Goal: Task Accomplishment & Management: Use online tool/utility

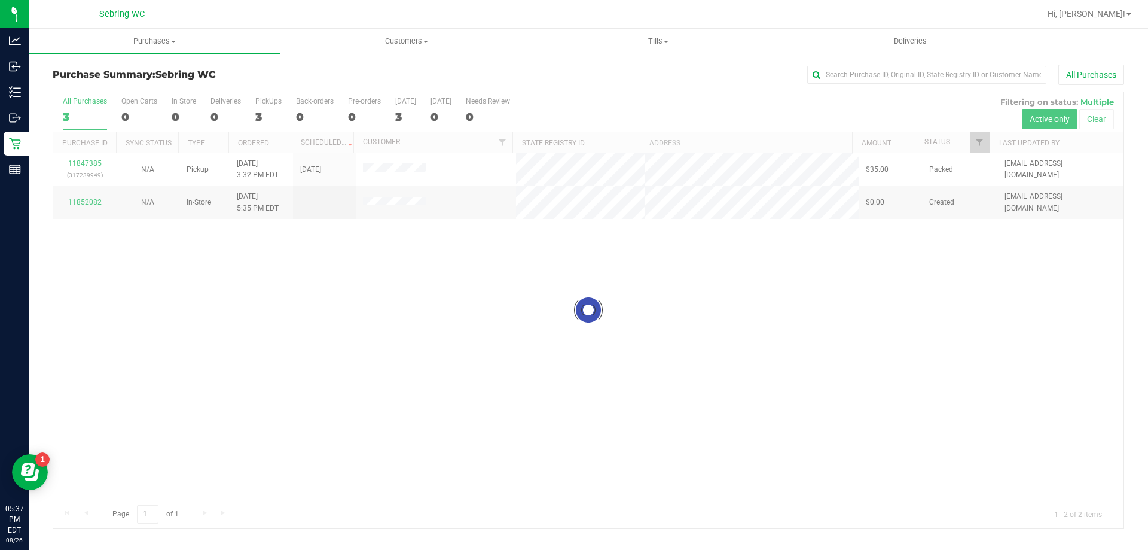
click at [333, 324] on div at bounding box center [588, 310] width 1070 height 436
click at [267, 277] on div "11847385 (317239949) N/A Pickup [DATE] 3:32 PM EDT 8/26/2025 $35.00 Packed [EMA…" at bounding box center [588, 326] width 1070 height 346
click at [280, 362] on div "11847385 (317239949) N/A Pickup [DATE] 3:32 PM EDT 8/26/2025 $35.00 Packed [EMA…" at bounding box center [588, 326] width 1070 height 346
click at [365, 282] on div at bounding box center [588, 310] width 1070 height 436
click at [400, 377] on div "11847385 (317239949) N/A Pickup [DATE] 3:32 PM EDT 8/26/2025 $35.00 Packed [EMA…" at bounding box center [588, 326] width 1070 height 346
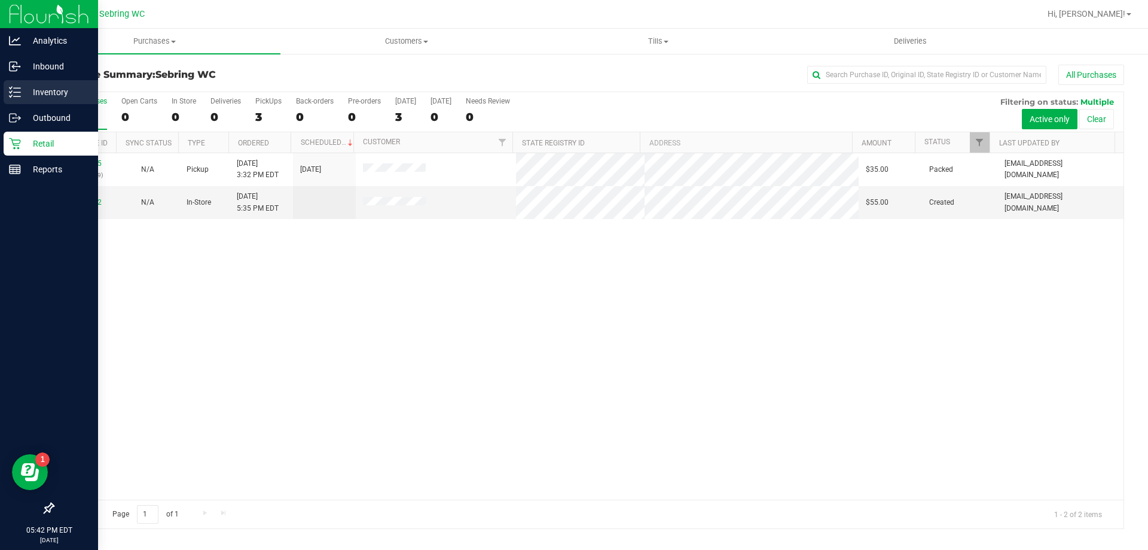
click at [13, 90] on icon at bounding box center [15, 92] width 12 height 12
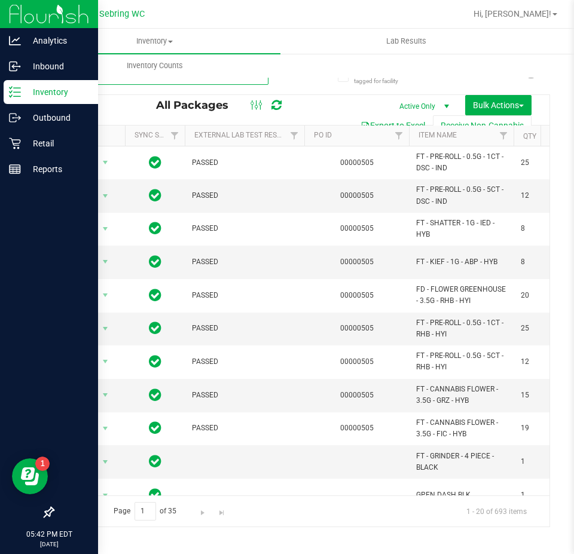
click at [210, 80] on input "text" at bounding box center [161, 76] width 216 height 18
paste input "W-AUG25GRZ01-0809"
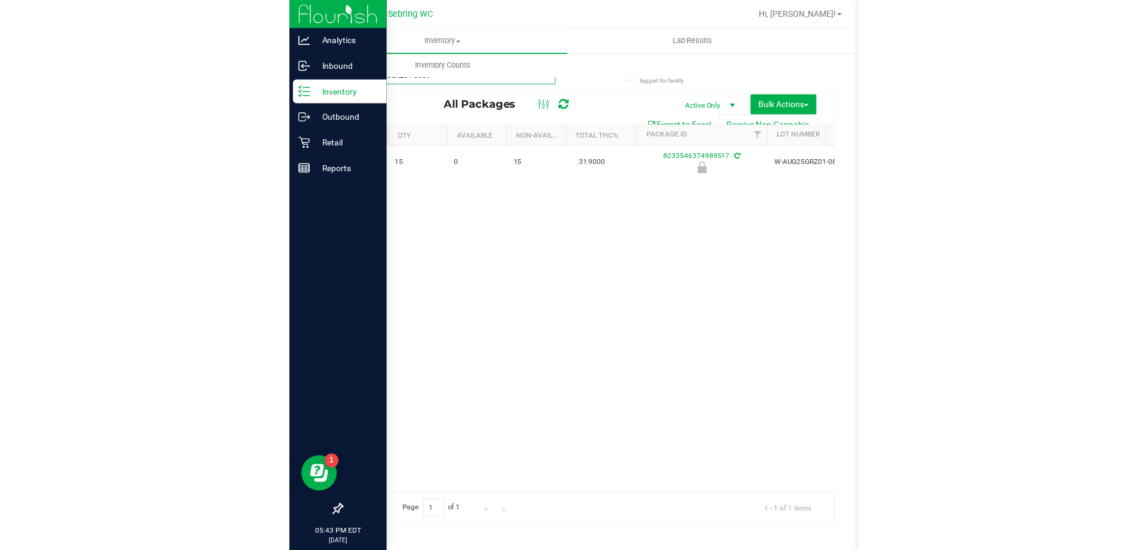
scroll to position [0, 423]
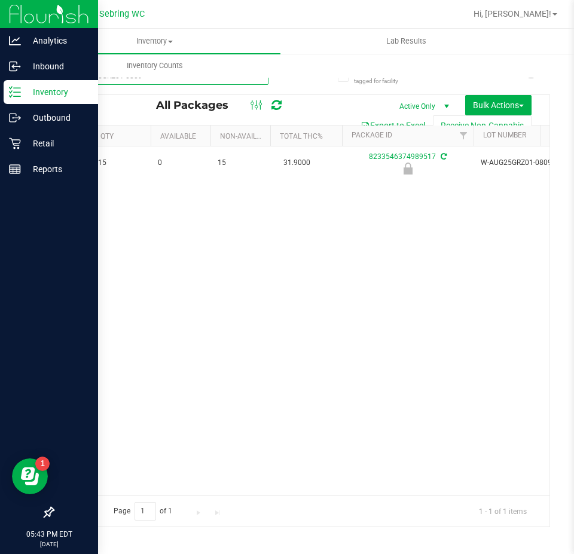
click at [190, 78] on input "W-AUG25GRZ01-0809" at bounding box center [161, 76] width 216 height 18
paste input "JUN25DDF02-0702"
click at [152, 78] on input "W-JUN25DDF02-0702" at bounding box center [161, 76] width 216 height 18
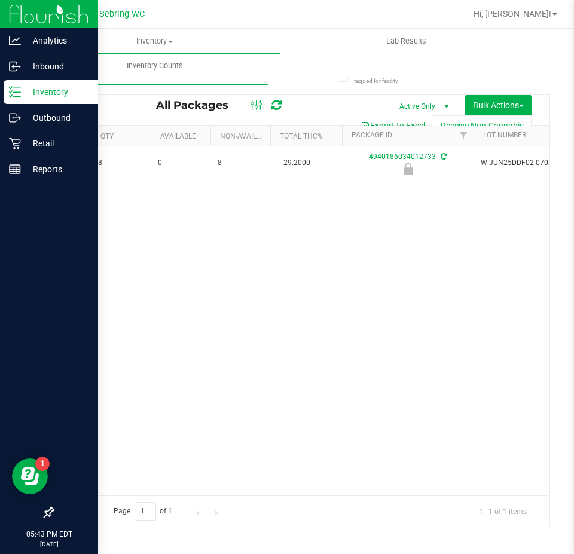
click at [152, 78] on input "W-JUN25DDF02-0702" at bounding box center [161, 76] width 216 height 18
paste input "APR25FIC02-0514"
click at [219, 82] on input "W-APR25FIC02-0514" at bounding box center [161, 76] width 216 height 18
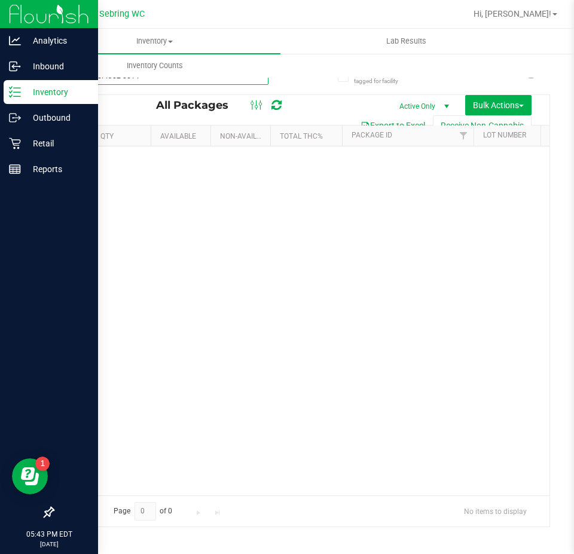
click at [219, 82] on input "W-APR25FIC02-0514" at bounding box center [161, 76] width 216 height 18
paste input "JUL25ARZ03-0723"
click at [173, 81] on input "W-JUL25ARZ03-0723" at bounding box center [161, 76] width 216 height 18
click at [174, 81] on input "W-JUL25ARZ03-0723" at bounding box center [161, 76] width 216 height 18
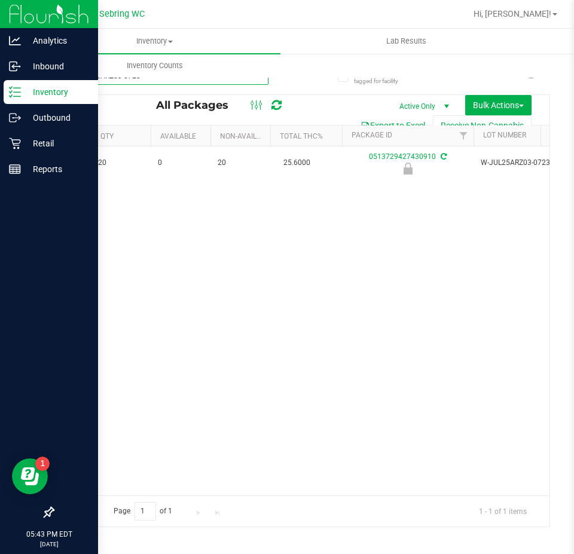
paste input "N25PBS02-0616"
click at [153, 81] on input "W-JUN25PBS02-0616" at bounding box center [161, 76] width 216 height 18
paste input "FFP01-0701"
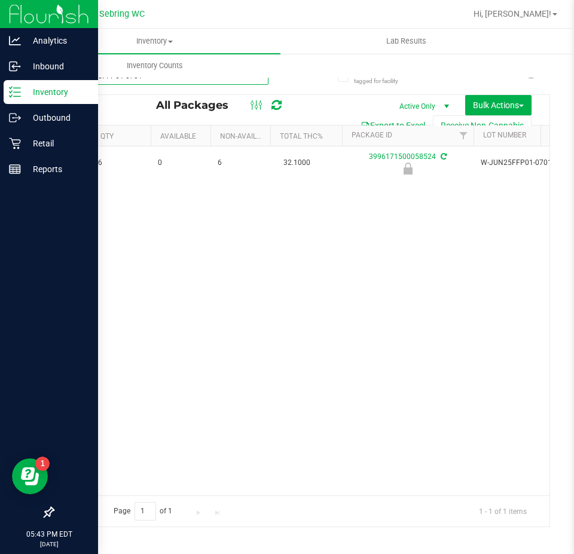
type input "W-JUN25FFP01-0701"
click at [395, 335] on div "Action Action Edit attributes Global inventory Locate package Package audit log…" at bounding box center [301, 321] width 496 height 349
click at [400, 237] on div "Action Action Edit attributes Global inventory Locate package Package audit log…" at bounding box center [301, 321] width 496 height 349
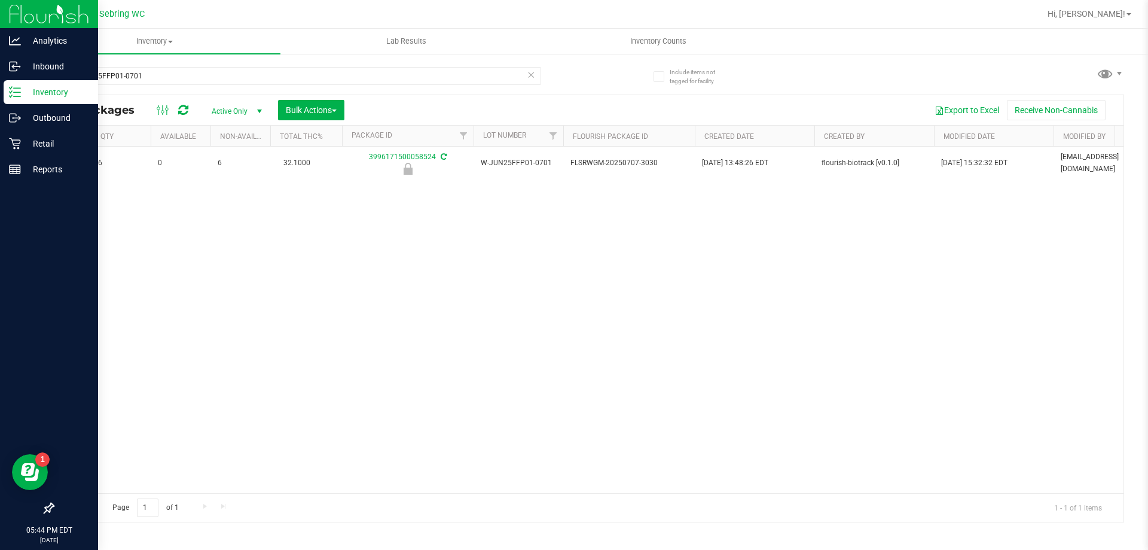
click at [501, 282] on div "Action Action Edit attributes Global inventory Locate package Package audit log…" at bounding box center [588, 320] width 1070 height 346
drag, startPoint x: 262, startPoint y: 254, endPoint x: 151, endPoint y: 197, distance: 124.1
click at [261, 254] on div "Action Action Edit attributes Global inventory Locate package Package audit log…" at bounding box center [588, 320] width 1070 height 346
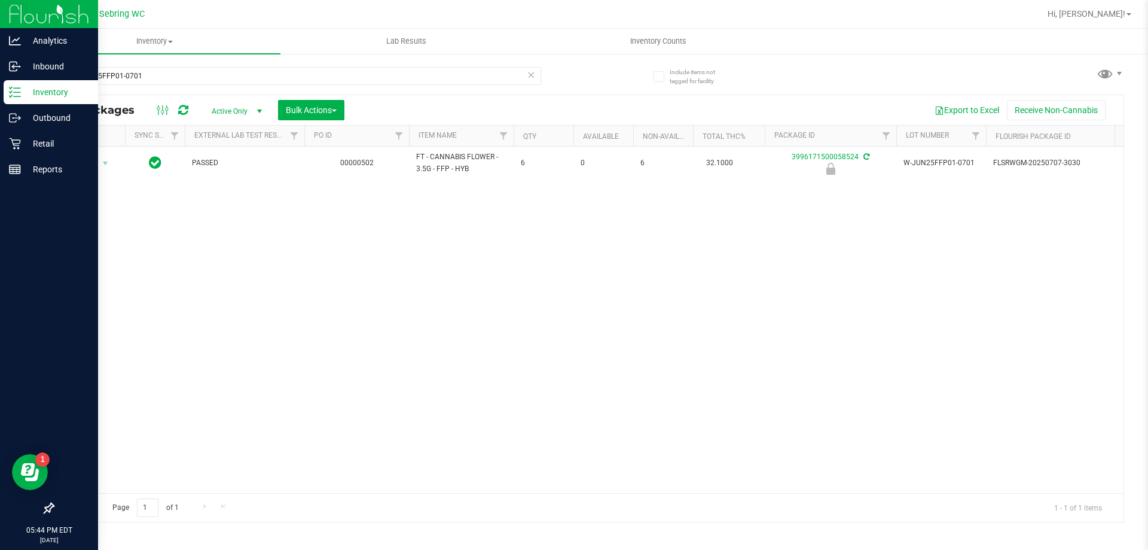
click at [164, 261] on div "Action Action Edit attributes Global inventory Locate package Package audit log…" at bounding box center [588, 320] width 1070 height 346
click at [36, 147] on p "Retail" at bounding box center [57, 143] width 72 height 14
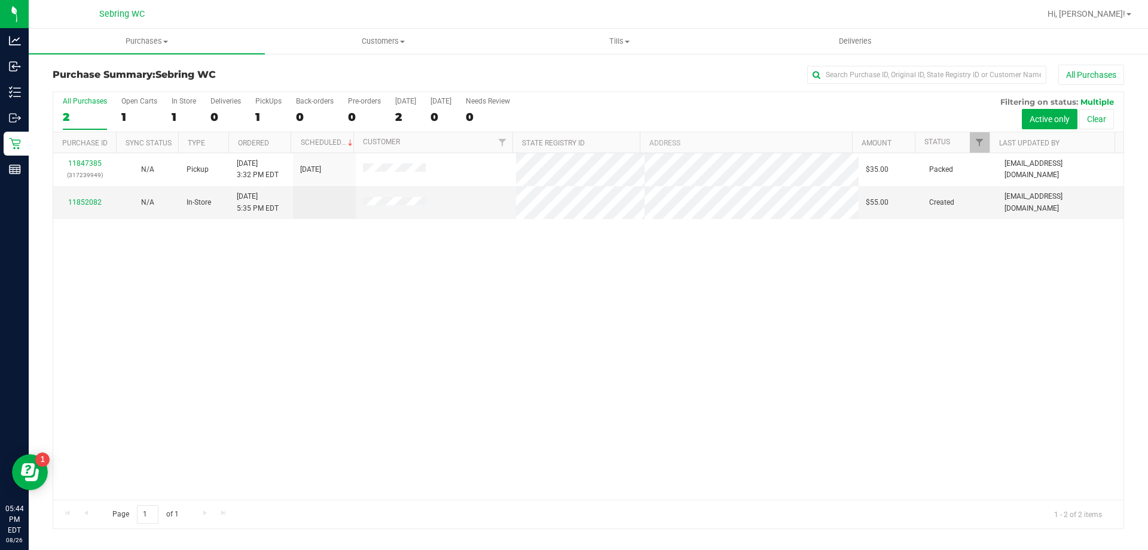
click at [328, 301] on div "11847385 (317239949) N/A Pickup [DATE] 3:32 PM EDT 8/26/2025 $35.00 Packed [EMA…" at bounding box center [588, 326] width 1070 height 346
click at [290, 323] on div "11847385 (317239949) N/A Pickup [DATE] 3:32 PM EDT 8/26/2025 $35.00 Packed [EMA…" at bounding box center [588, 326] width 1070 height 346
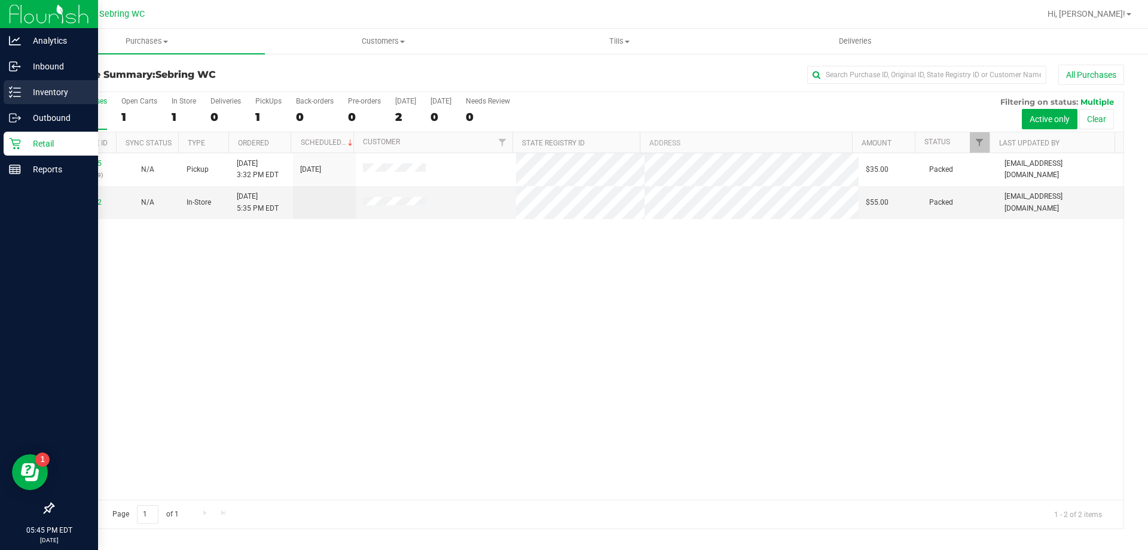
click at [25, 99] on p "Inventory" at bounding box center [57, 92] width 72 height 14
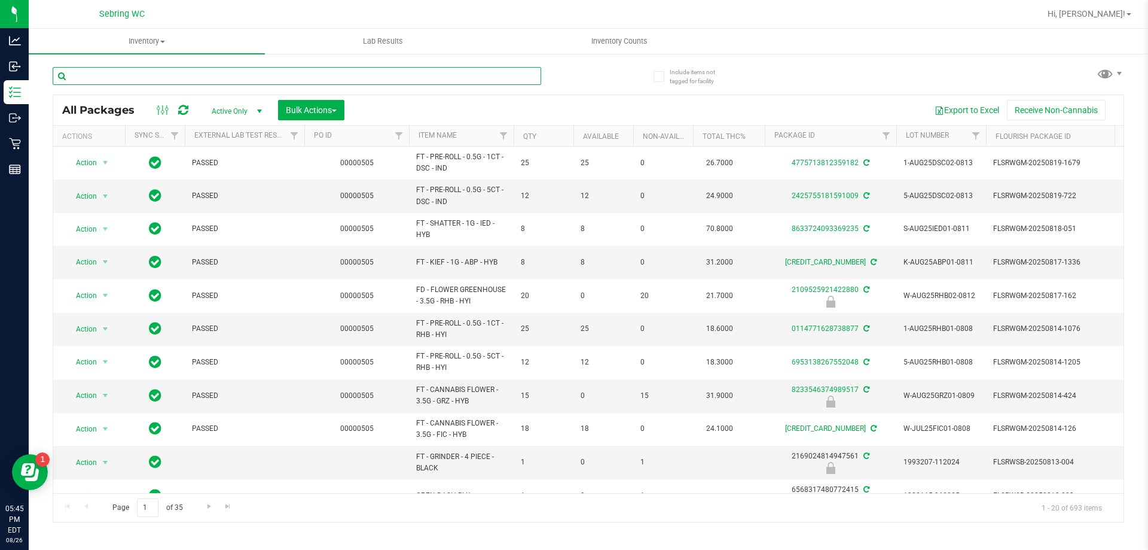
click at [190, 78] on input "text" at bounding box center [297, 76] width 489 height 18
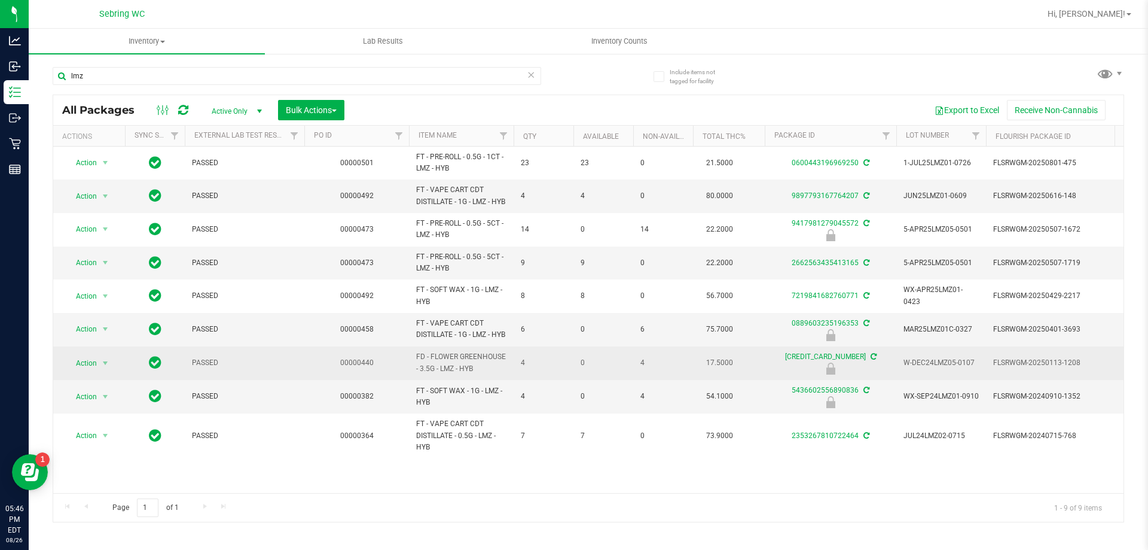
drag, startPoint x: 481, startPoint y: 392, endPoint x: 415, endPoint y: 382, distance: 67.2
click at [415, 380] on td "FD - FLOWER GREENHOUSE - 3.5G - LMZ - HYB" at bounding box center [461, 362] width 105 height 33
copy span "FD - FLOWER GREENHOUSE - 3.5G - LMZ - HYB"
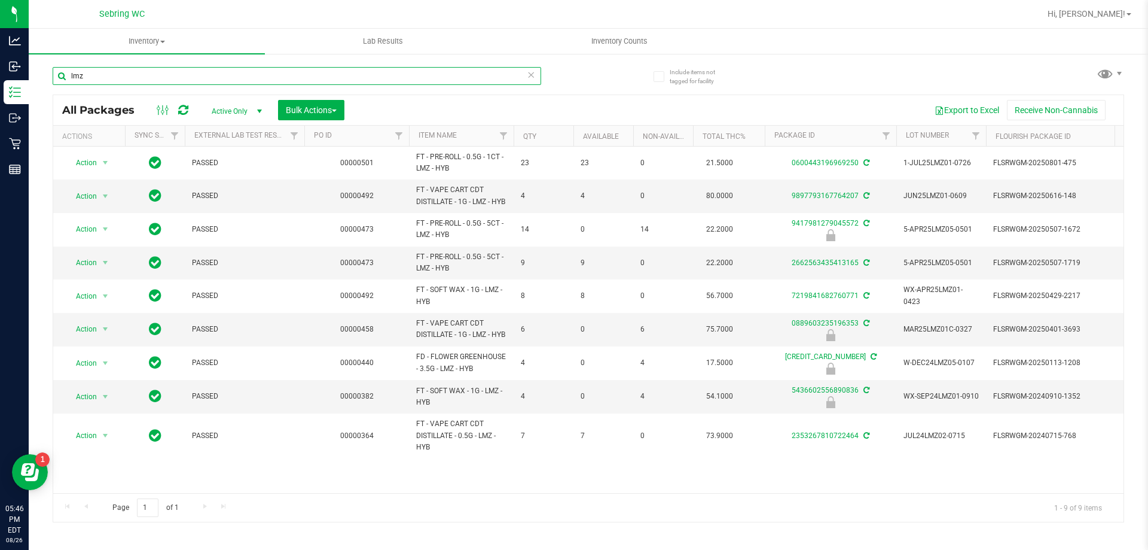
click at [239, 75] on input "lmz" at bounding box center [297, 76] width 489 height 18
paste input "FD - FLOWER GREENHOUSE - 3.5G - LMZ - HYB"
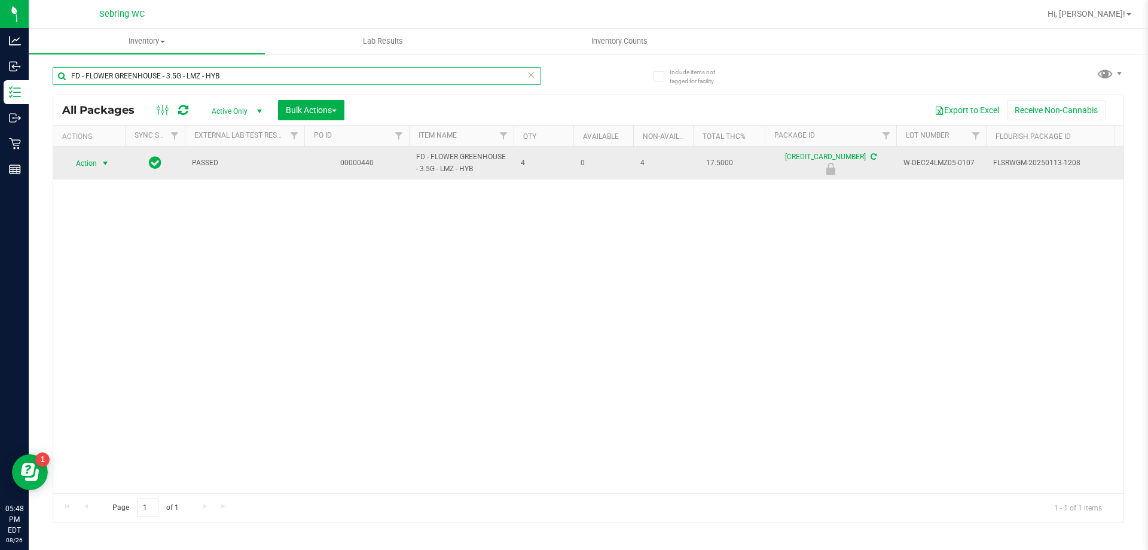
type input "FD - FLOWER GREENHOUSE - 3.5G - LMZ - HYB"
click at [95, 164] on span "Action" at bounding box center [81, 163] width 32 height 17
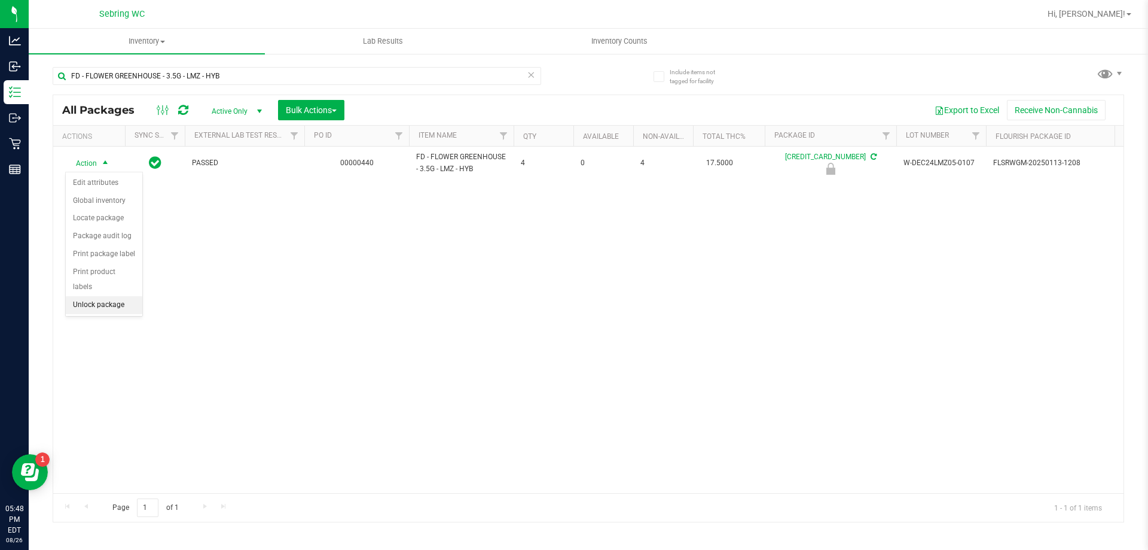
click at [109, 296] on li "Unlock package" at bounding box center [104, 305] width 77 height 18
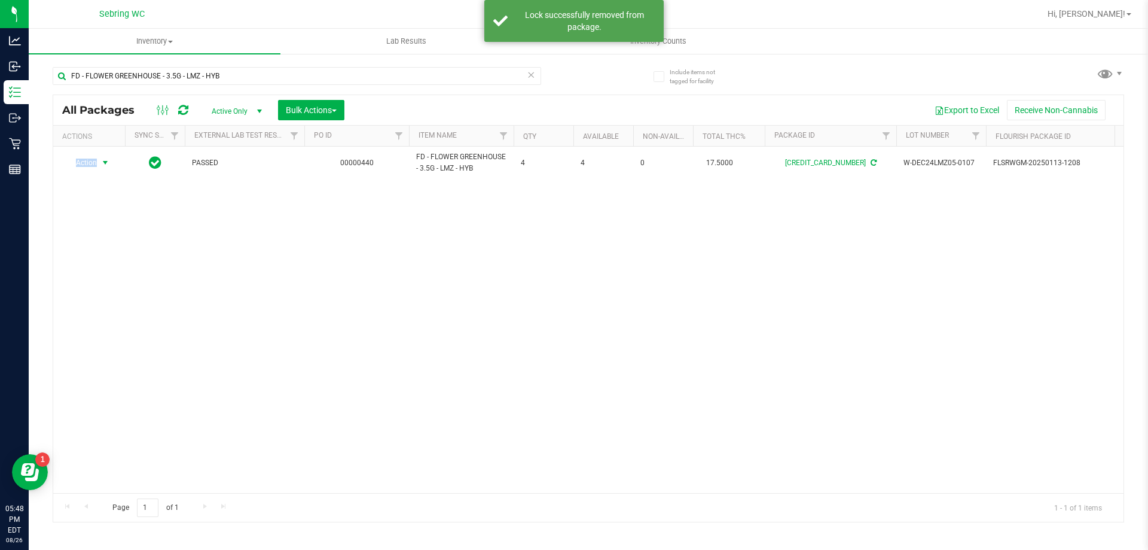
click at [89, 163] on span "Action" at bounding box center [81, 162] width 32 height 17
click at [94, 313] on li "Print package label" at bounding box center [112, 307] width 93 height 18
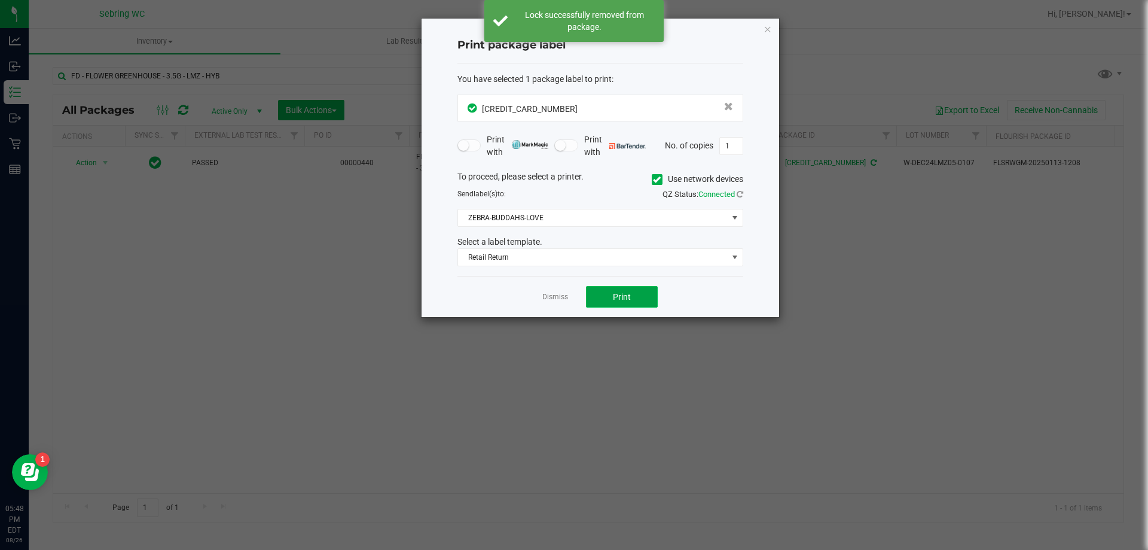
click at [594, 298] on button "Print" at bounding box center [622, 297] width 72 height 22
click at [559, 297] on link "Dismiss" at bounding box center [555, 297] width 26 height 10
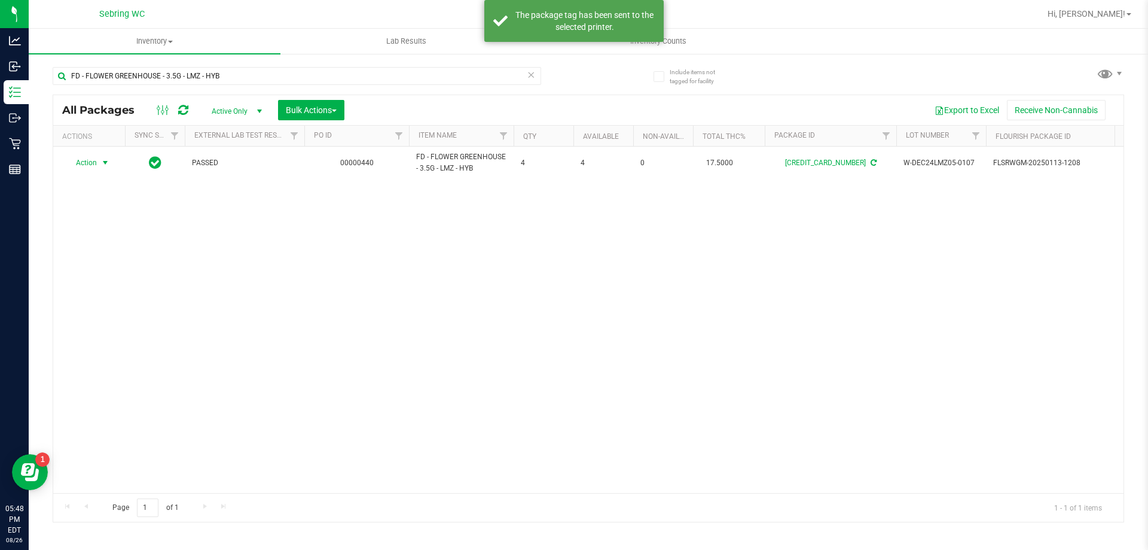
click at [555, 349] on div "Action Action Adjust qty Create package Edit attributes Global inventory Locate…" at bounding box center [588, 320] width 1070 height 346
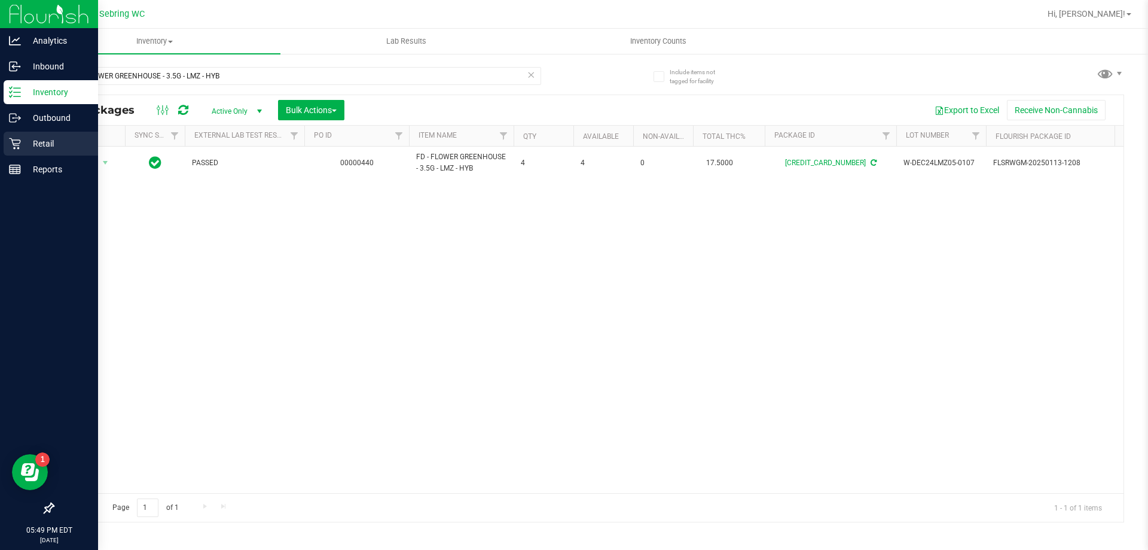
click at [32, 143] on p "Retail" at bounding box center [57, 143] width 72 height 14
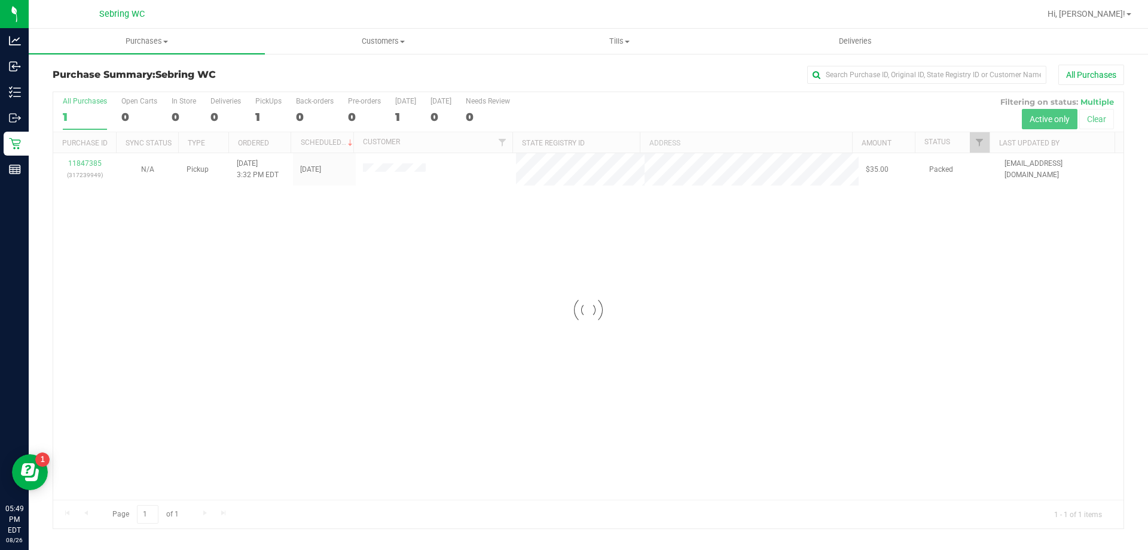
click at [678, 293] on div at bounding box center [588, 310] width 1070 height 436
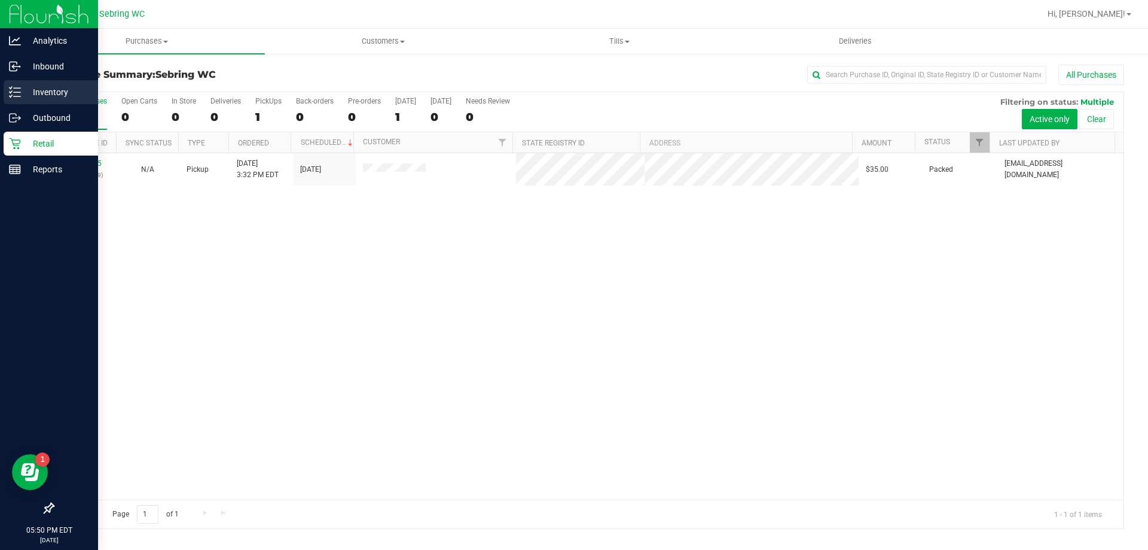
click at [66, 89] on p "Inventory" at bounding box center [57, 92] width 72 height 14
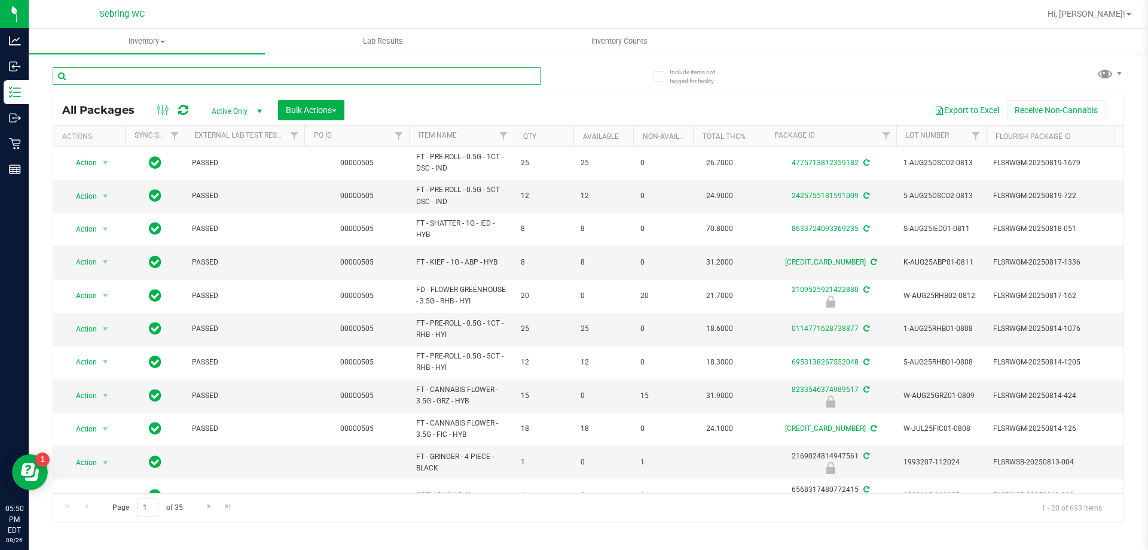
click at [161, 71] on input "text" at bounding box center [297, 76] width 489 height 18
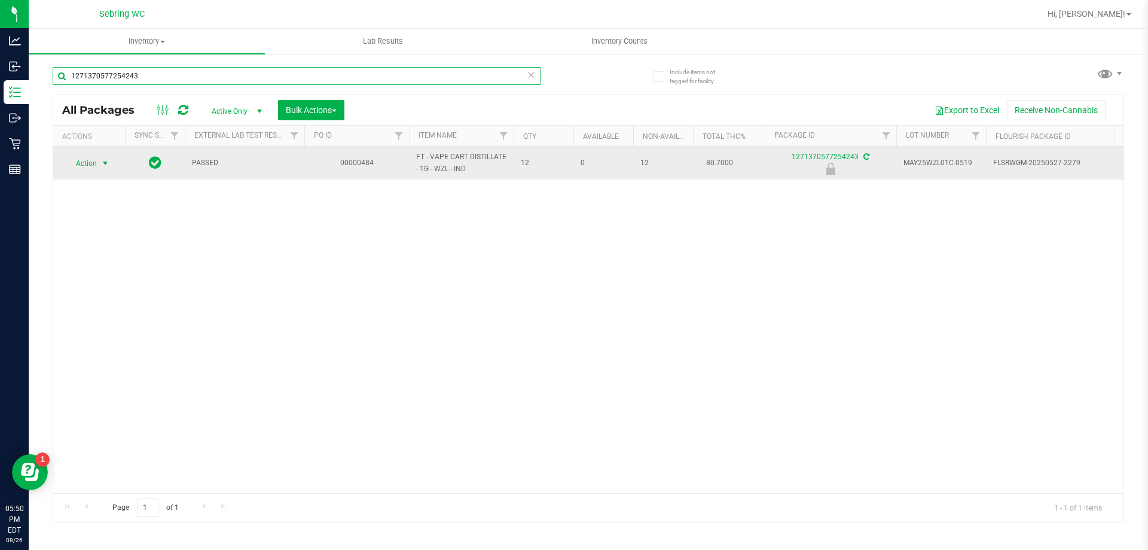
type input "1271370577254243"
click at [105, 164] on span "select" at bounding box center [105, 163] width 10 height 10
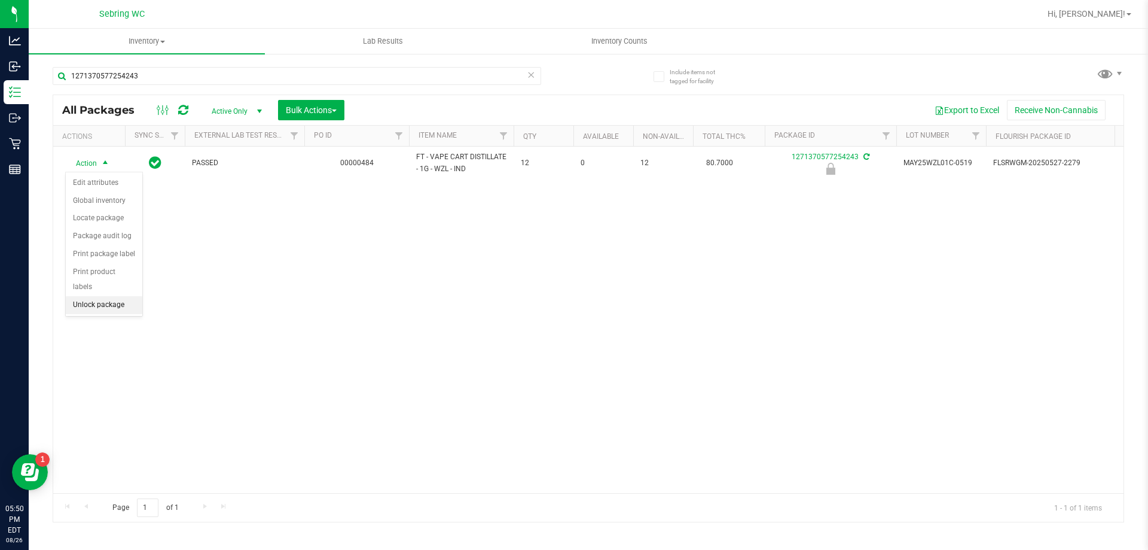
click at [87, 296] on li "Unlock package" at bounding box center [104, 305] width 77 height 18
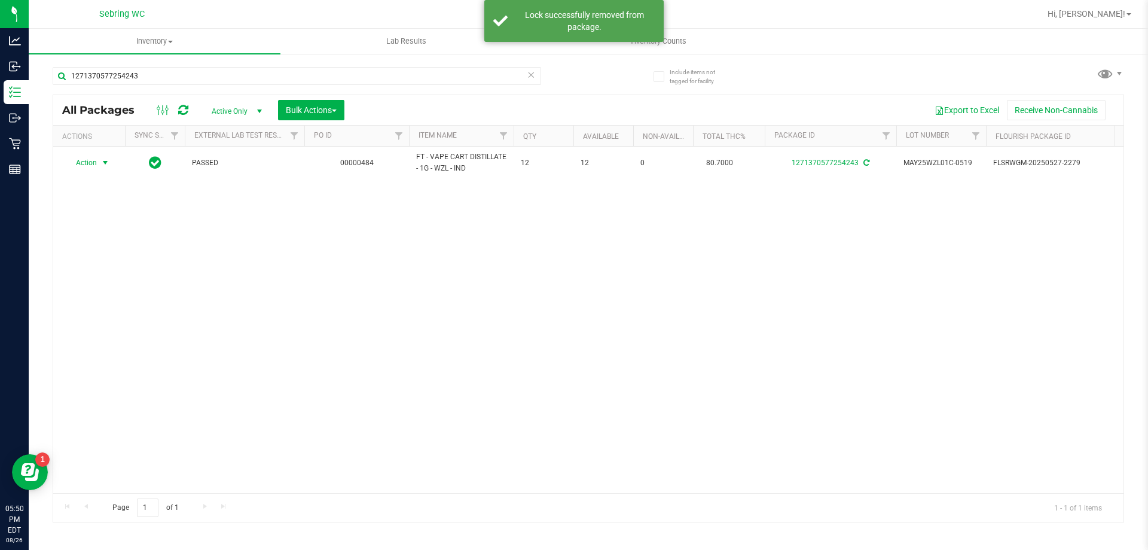
click at [93, 163] on span "Action" at bounding box center [81, 162] width 32 height 17
click at [91, 308] on li "Print package label" at bounding box center [112, 307] width 93 height 18
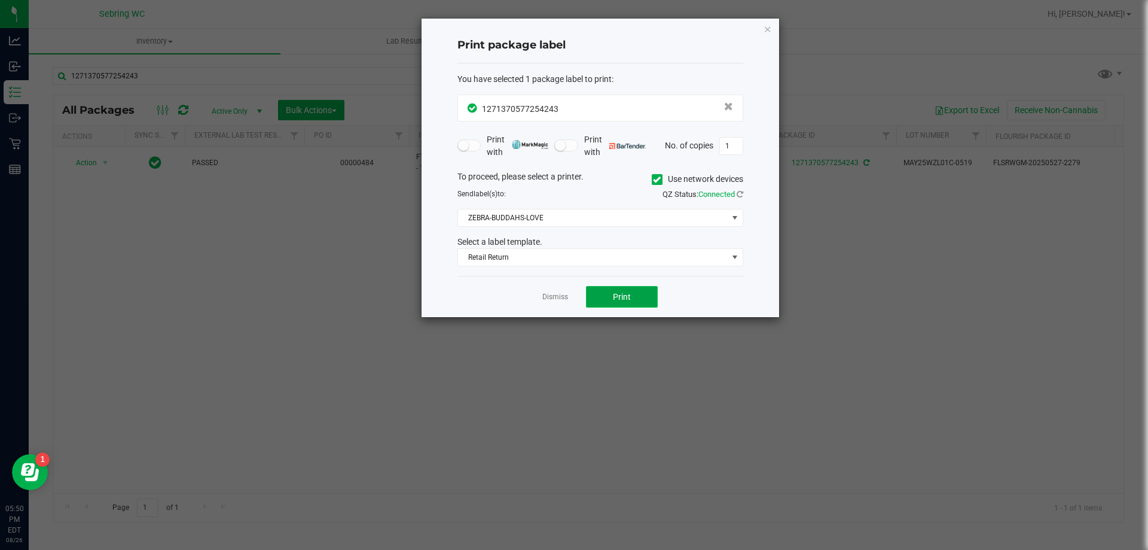
click at [608, 302] on button "Print" at bounding box center [622, 297] width 72 height 22
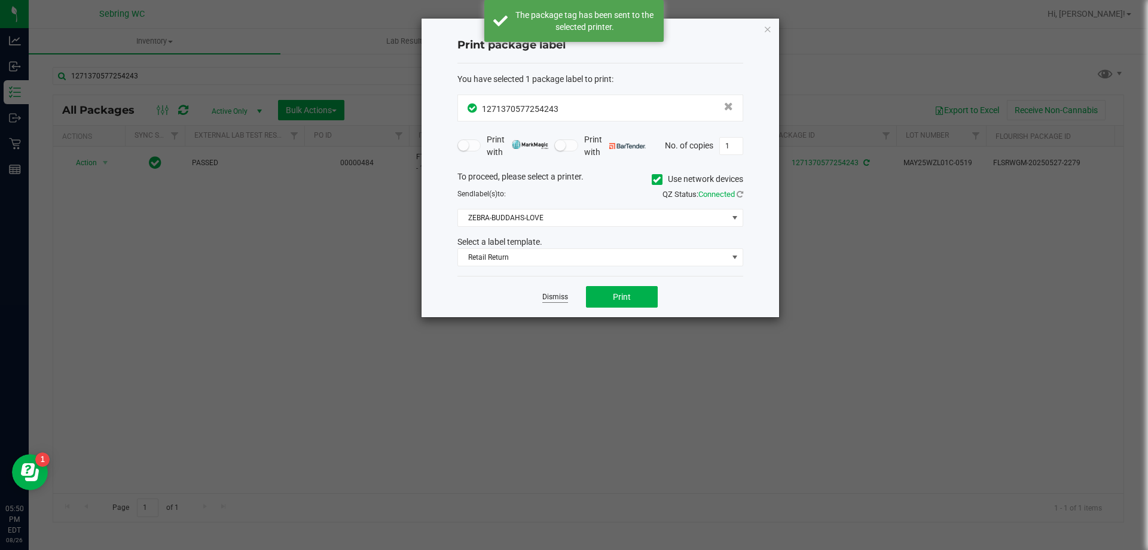
click at [558, 301] on link "Dismiss" at bounding box center [555, 297] width 26 height 10
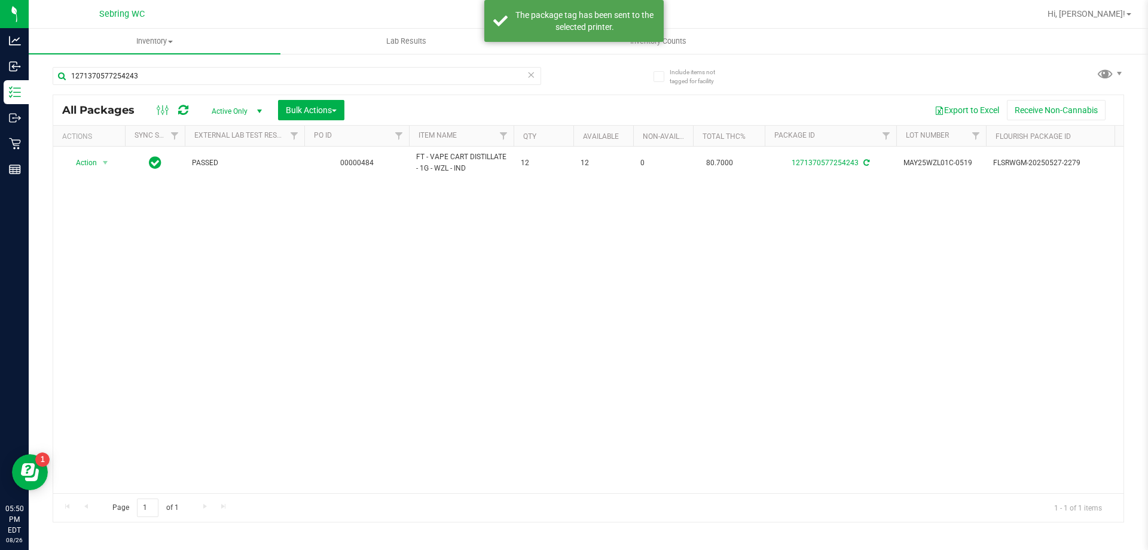
click at [537, 369] on div "Action Action Adjust qty Create package Edit attributes Global inventory Locate…" at bounding box center [588, 320] width 1070 height 346
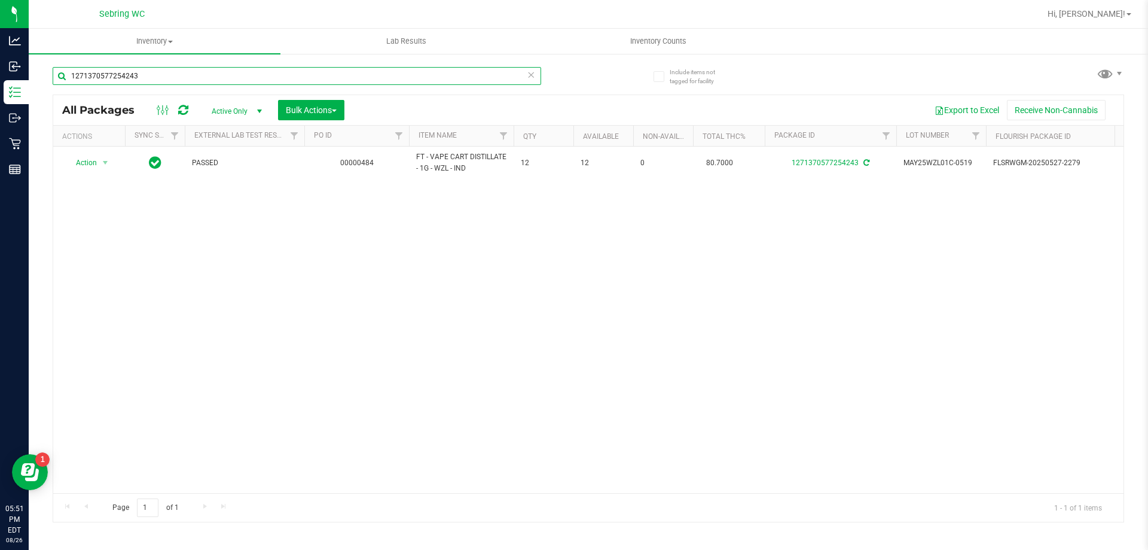
click at [292, 80] on input "1271370577254243" at bounding box center [297, 76] width 489 height 18
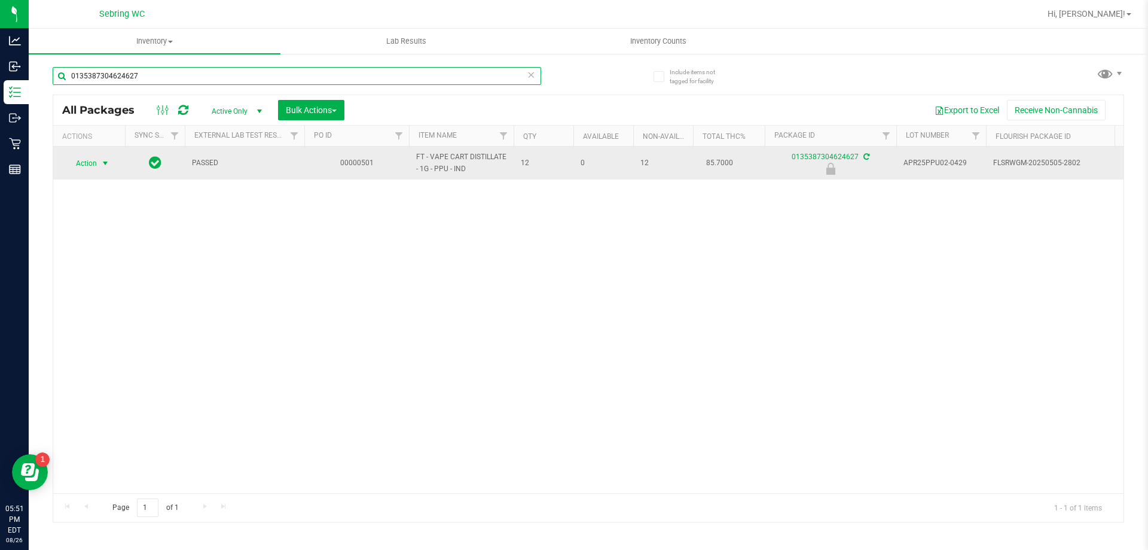
type input "0135387304624627"
click at [105, 170] on span "select" at bounding box center [105, 163] width 15 height 17
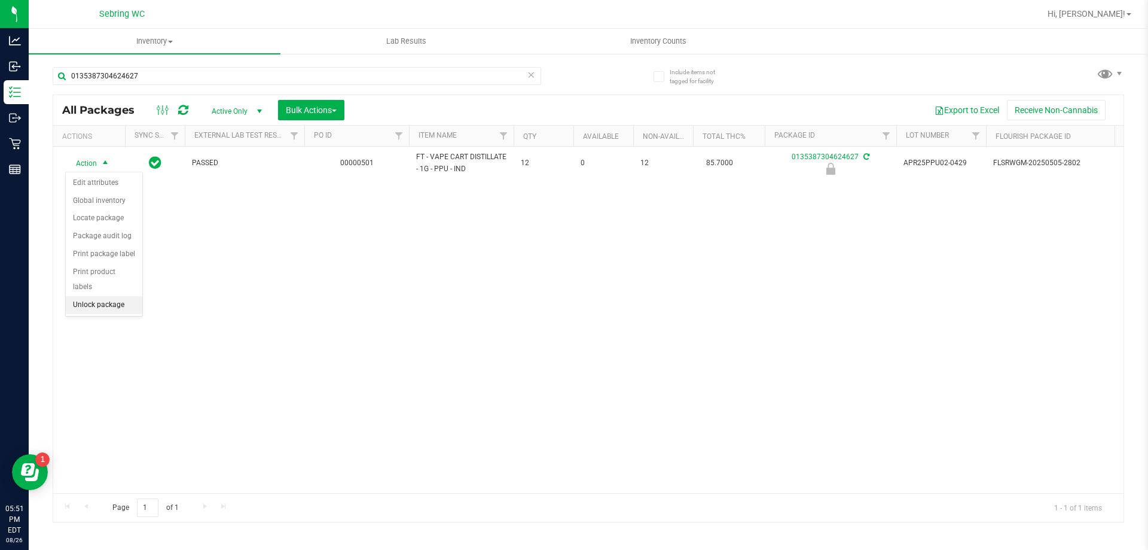
click at [78, 296] on li "Unlock package" at bounding box center [104, 305] width 77 height 18
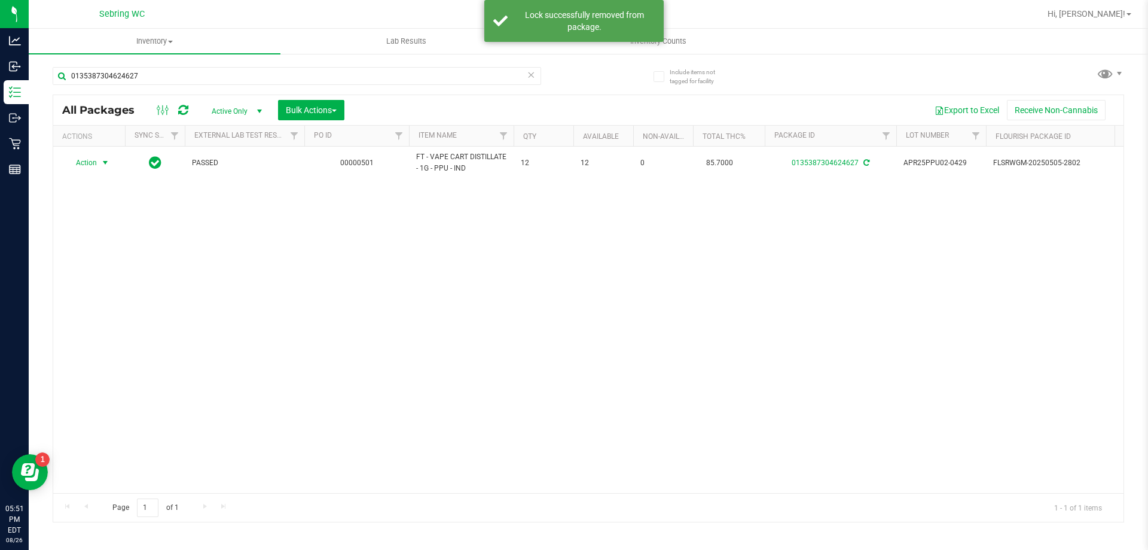
click at [81, 159] on span "Action" at bounding box center [81, 162] width 32 height 17
click at [120, 303] on li "Print package label" at bounding box center [112, 307] width 93 height 18
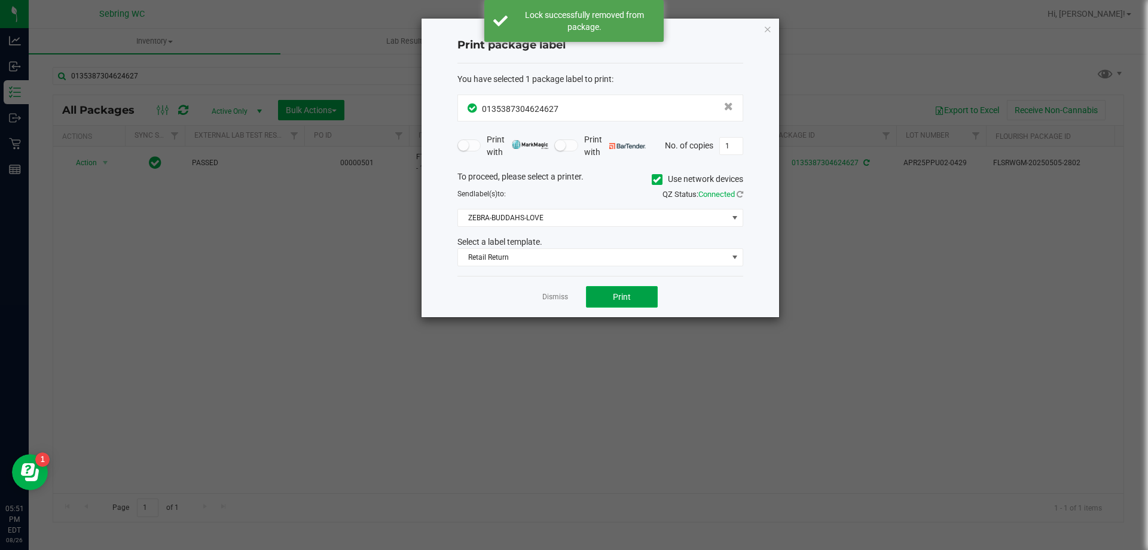
click at [628, 298] on span "Print" at bounding box center [622, 297] width 18 height 10
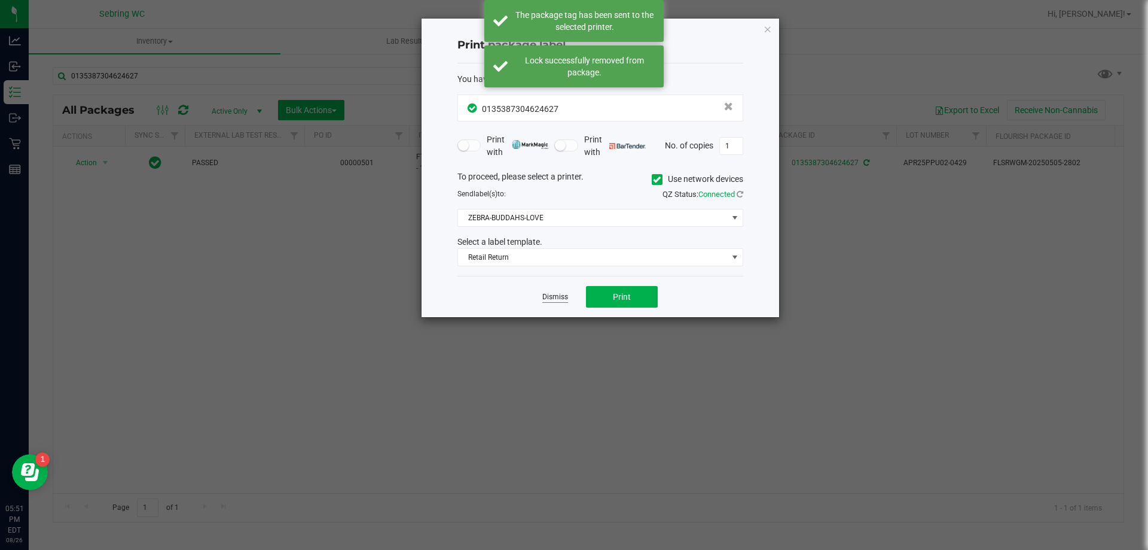
click at [558, 300] on link "Dismiss" at bounding box center [555, 297] width 26 height 10
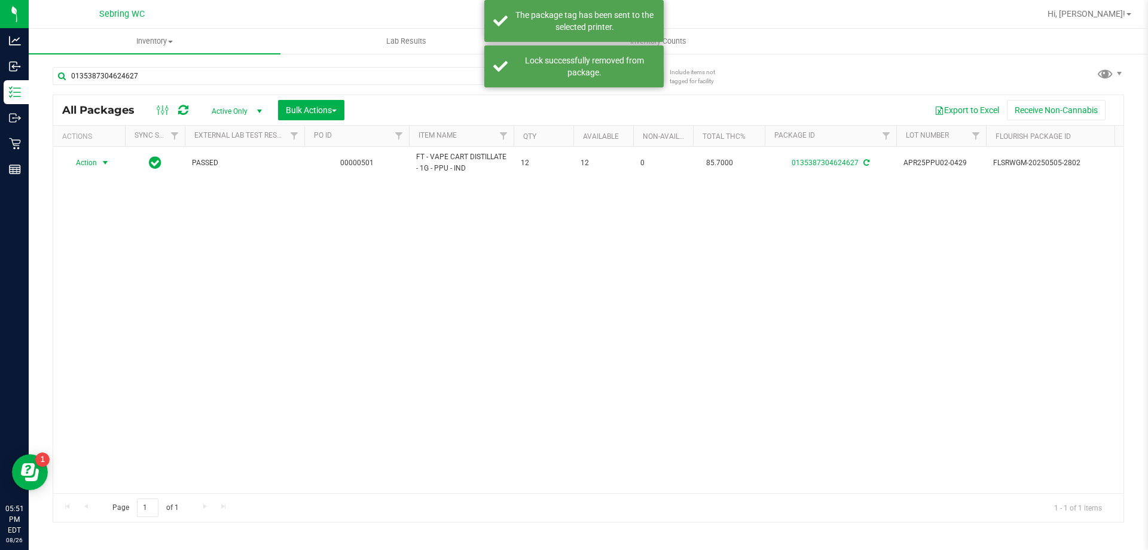
click at [562, 355] on div "Action Action Adjust qty Create package Edit attributes Global inventory Locate…" at bounding box center [588, 320] width 1070 height 346
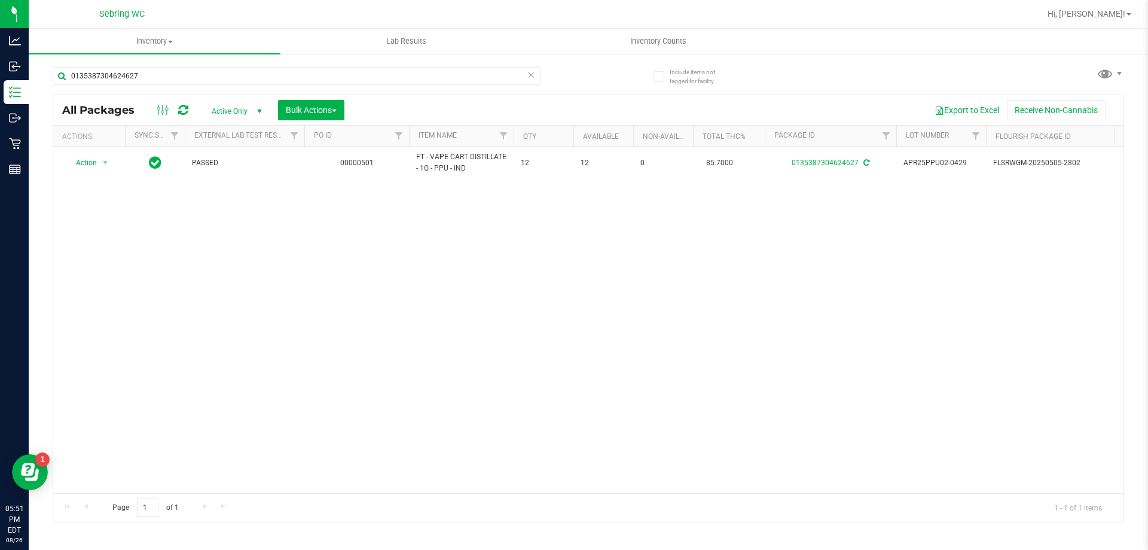
drag, startPoint x: 521, startPoint y: 342, endPoint x: 423, endPoint y: 318, distance: 101.0
click at [520, 341] on div "Action Action Adjust qty Create package Edit attributes Global inventory Locate…" at bounding box center [588, 320] width 1070 height 346
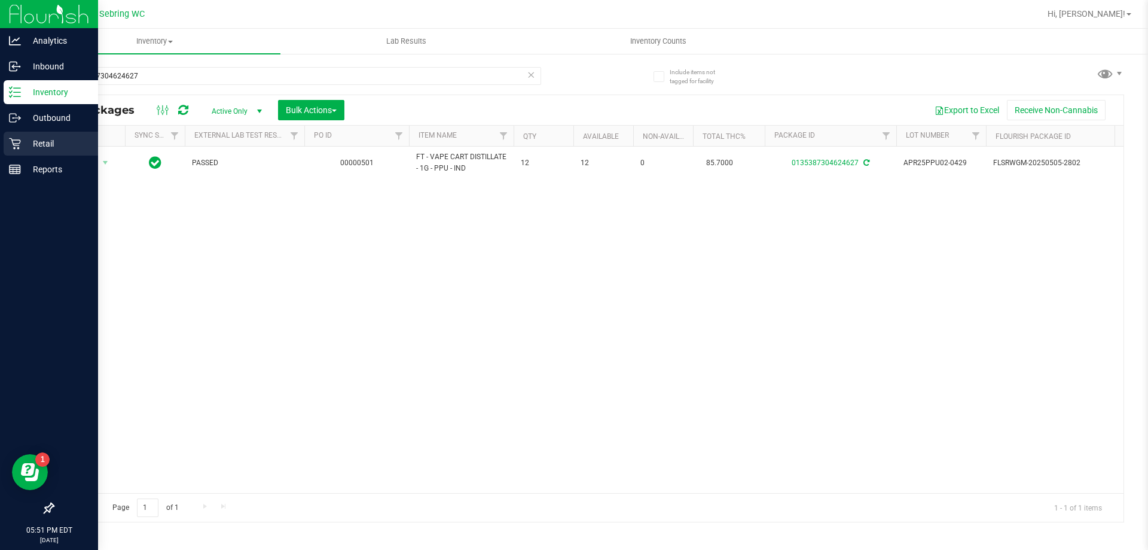
click at [22, 146] on p "Retail" at bounding box center [57, 143] width 72 height 14
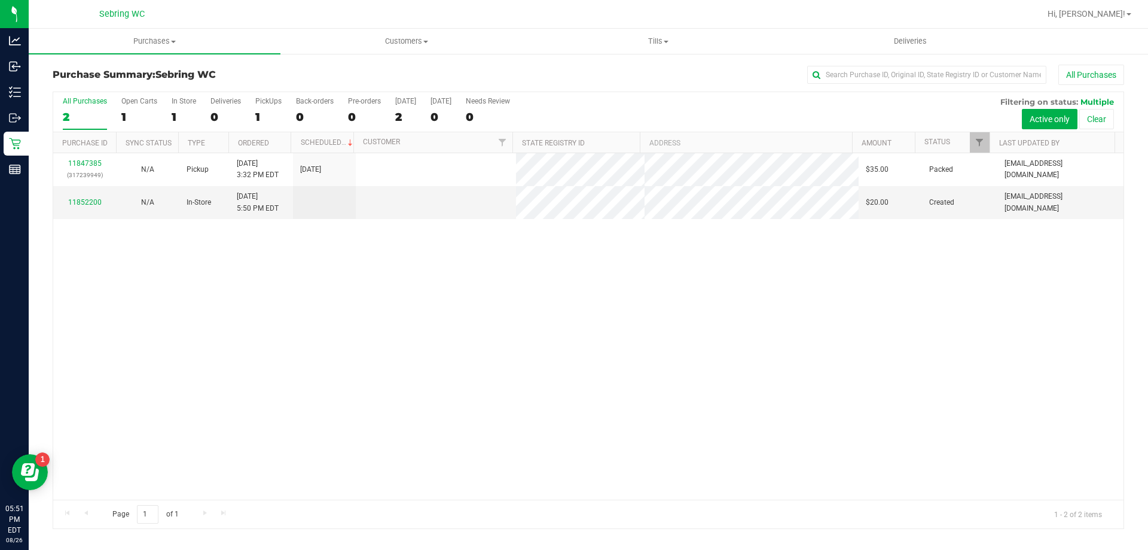
click at [463, 299] on div "11847385 (317239949) N/A Pickup [DATE] 3:32 PM EDT 8/26/2025 $35.00 Packed [EMA…" at bounding box center [588, 326] width 1070 height 346
click at [240, 298] on div "11847385 (317239949) N/A Pickup [DATE] 3:32 PM EDT 8/26/2025 $35.00 Packed [EMA…" at bounding box center [588, 326] width 1070 height 346
click at [374, 307] on div "11847385 (317239949) N/A Pickup [DATE] 3:32 PM EDT 8/26/2025 $35.00 Packed [EMA…" at bounding box center [588, 326] width 1070 height 346
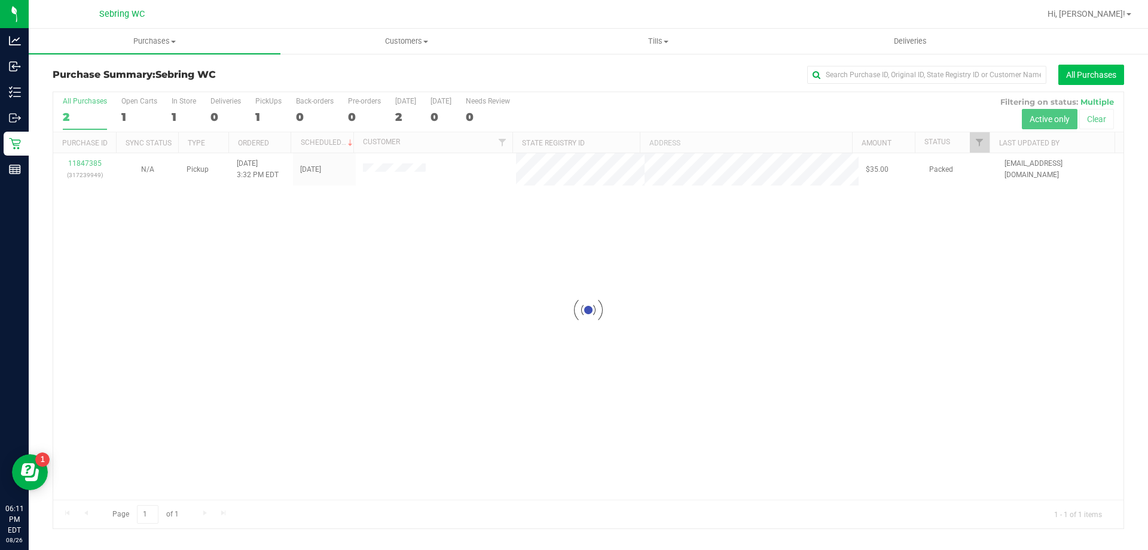
click at [1105, 75] on button "All Purchases" at bounding box center [1092, 75] width 66 height 20
click at [1064, 73] on button "All Purchases" at bounding box center [1092, 75] width 66 height 20
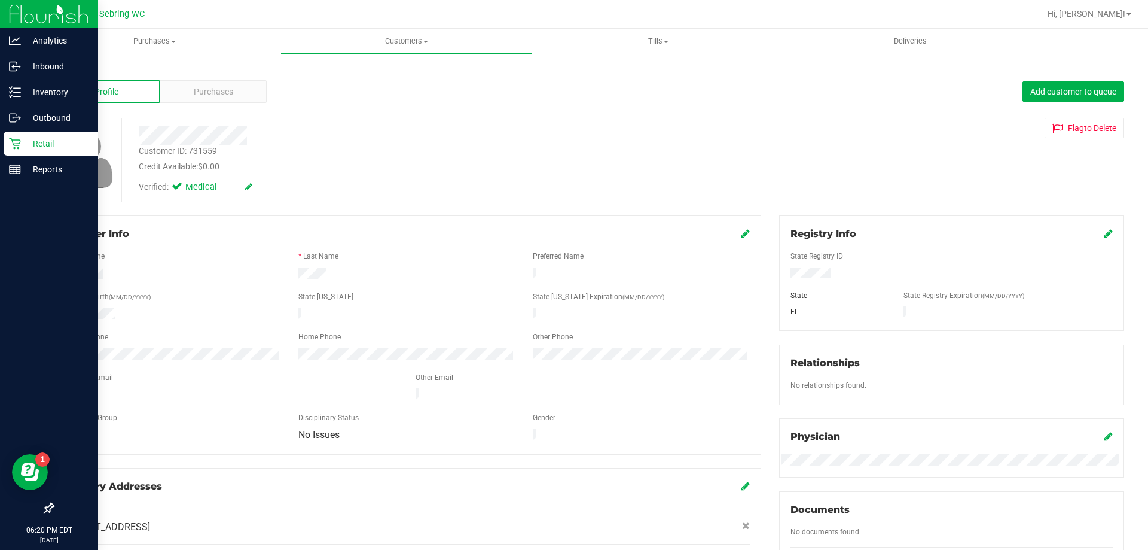
click at [14, 146] on icon at bounding box center [15, 144] width 12 height 12
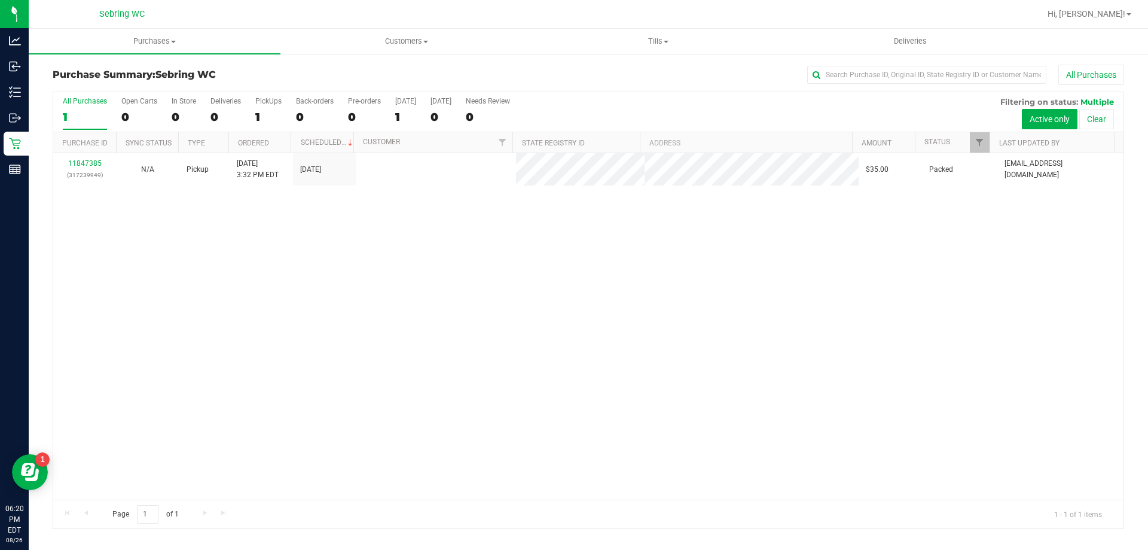
click at [370, 327] on div "11847385 (317239949) N/A Pickup [DATE] 3:32 PM EDT 8/26/2025 $35.00 Packed [EMA…" at bounding box center [588, 326] width 1070 height 346
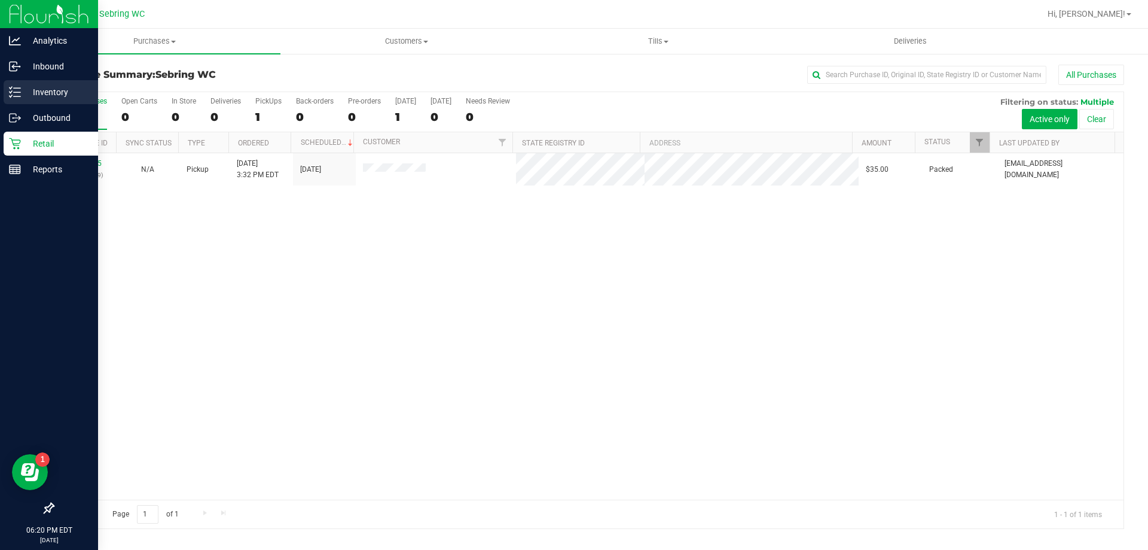
click at [21, 88] on p "Inventory" at bounding box center [57, 92] width 72 height 14
